Goal: Task Accomplishment & Management: Manage account settings

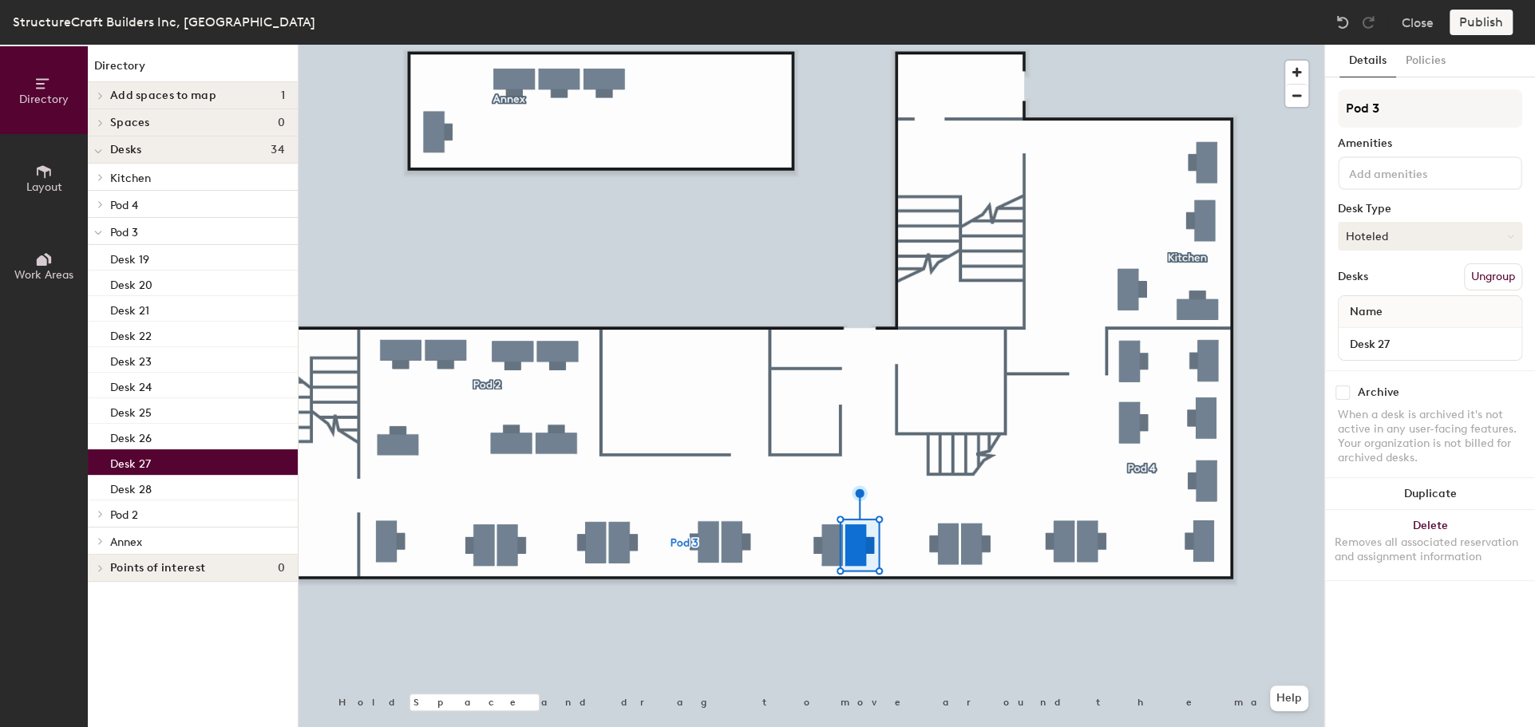
click at [1367, 222] on button "Hoteled" at bounding box center [1429, 236] width 184 height 29
click at [1360, 282] on div "Assigned" at bounding box center [1418, 286] width 160 height 24
click at [1472, 15] on button "Publish" at bounding box center [1480, 23] width 63 height 26
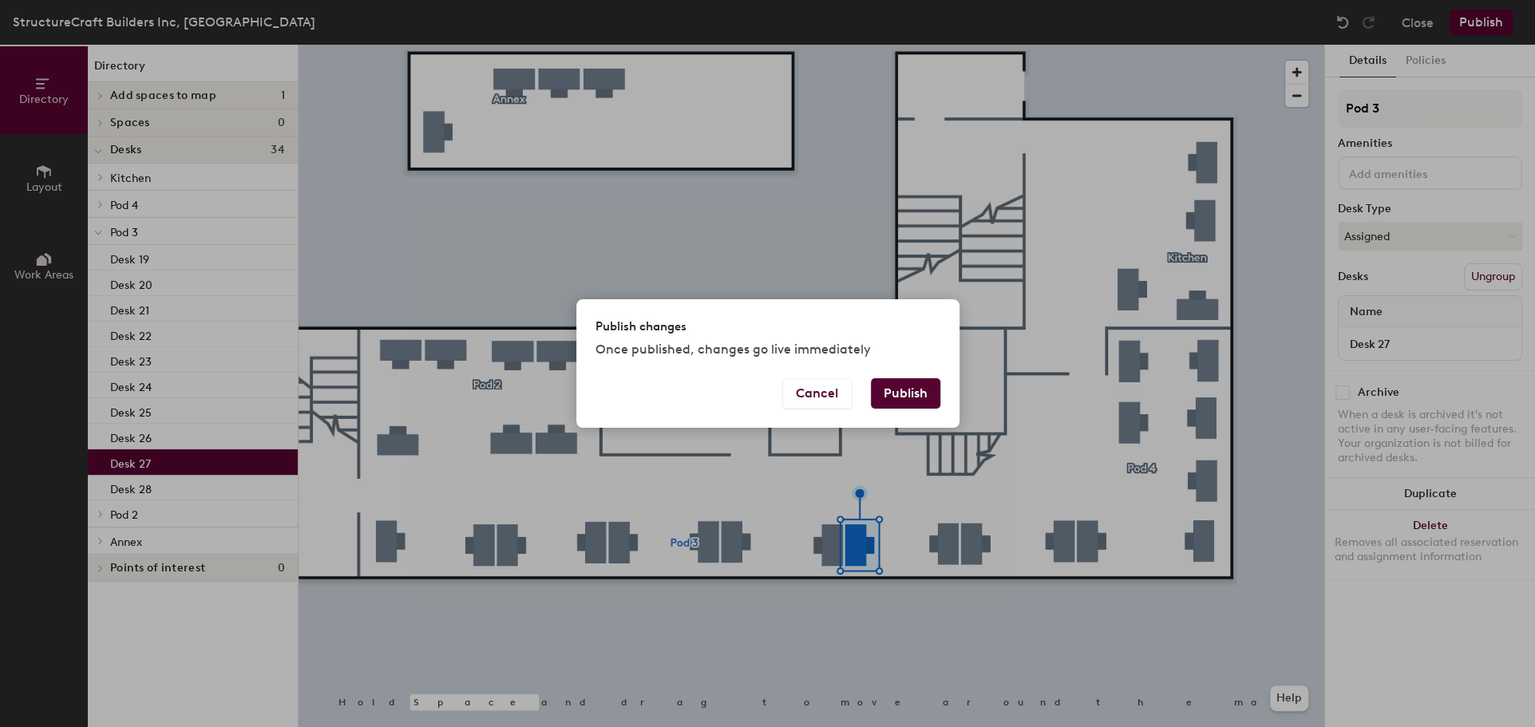
click at [901, 401] on button "Publish" at bounding box center [905, 393] width 69 height 30
